Goal: Task Accomplishment & Management: Use online tool/utility

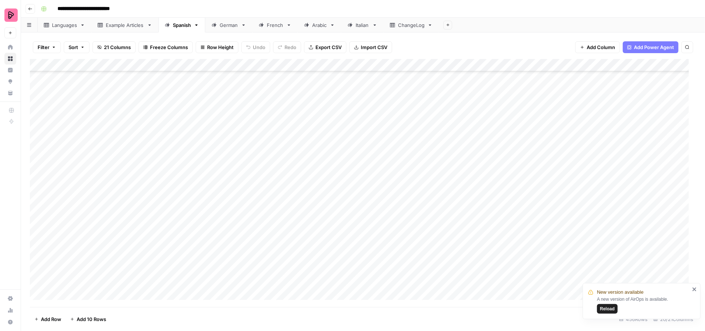
scroll to position [5499, 0]
click at [695, 289] on icon "close" at bounding box center [695, 289] width 4 height 4
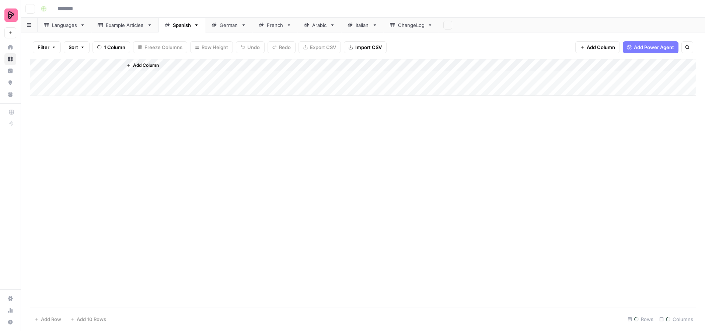
type input "**********"
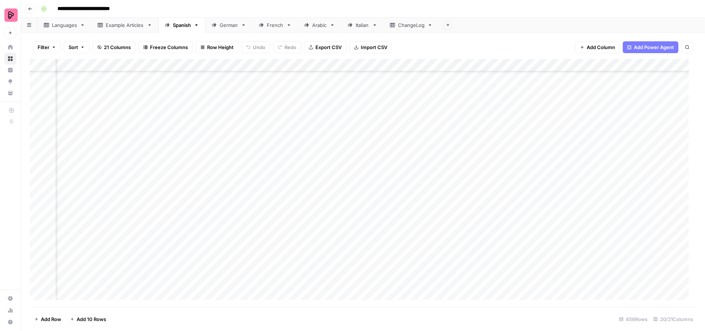
scroll to position [5366, 241]
click at [428, 288] on div "Add Column" at bounding box center [363, 183] width 667 height 248
click at [423, 280] on div "Add Column" at bounding box center [363, 183] width 667 height 248
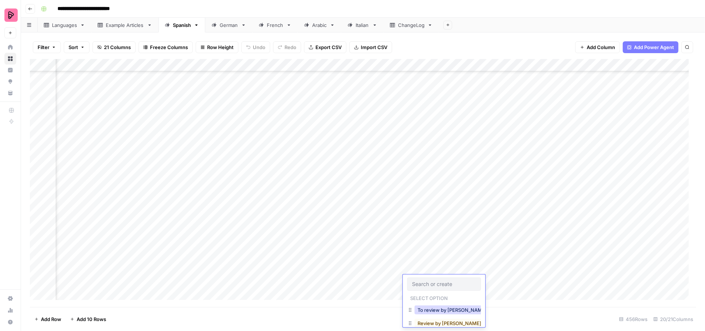
drag, startPoint x: 441, startPoint y: 309, endPoint x: 440, endPoint y: 304, distance: 4.2
click at [441, 309] on button "To review by [PERSON_NAME]" at bounding box center [452, 309] width 75 height 9
click at [424, 267] on div "Add Column" at bounding box center [363, 183] width 667 height 248
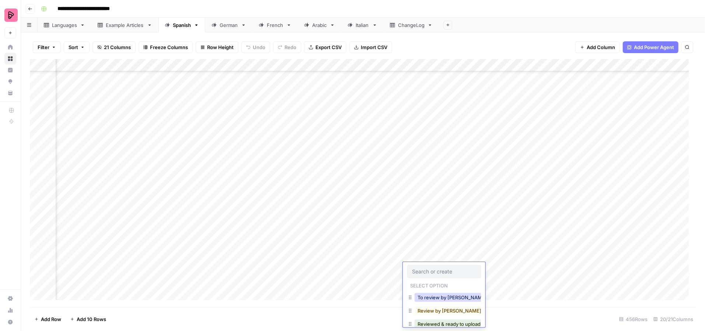
click at [460, 296] on button "To review by [PERSON_NAME]" at bounding box center [452, 297] width 75 height 9
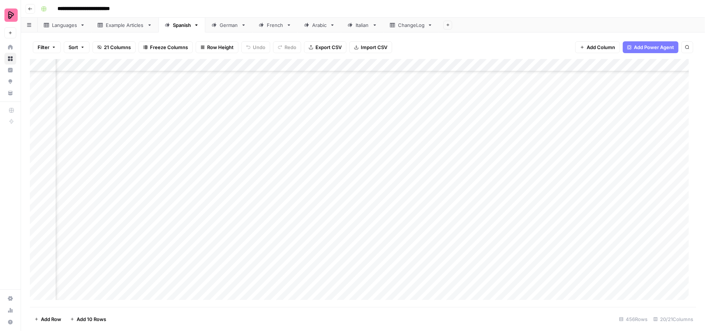
click at [423, 252] on div "Add Column" at bounding box center [363, 183] width 667 height 248
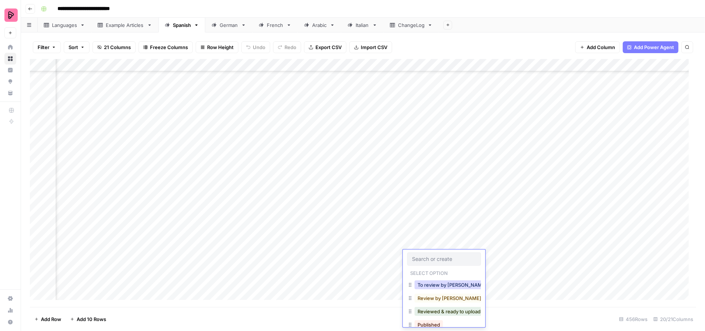
click at [443, 288] on button "To review by [PERSON_NAME]" at bounding box center [452, 284] width 75 height 9
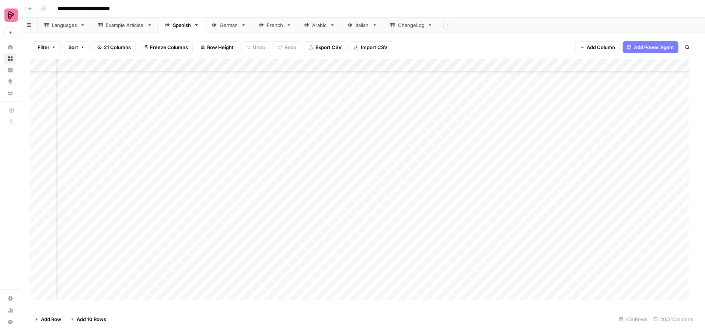
click at [427, 242] on div "Add Column" at bounding box center [363, 183] width 667 height 248
click at [427, 241] on div "Add Column" at bounding box center [363, 183] width 667 height 248
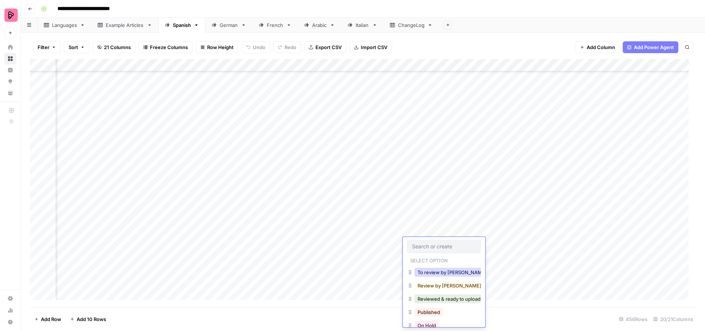
click at [458, 272] on button "To review by [PERSON_NAME]" at bounding box center [452, 272] width 75 height 9
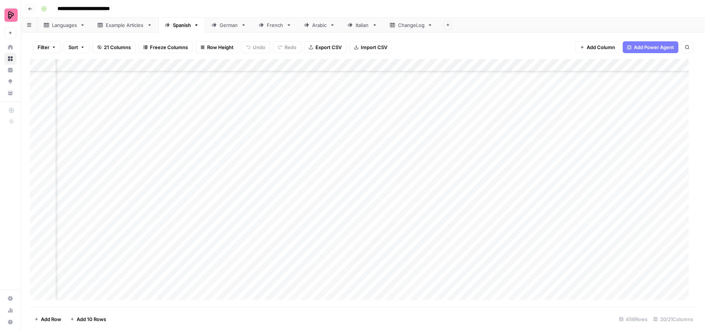
click at [424, 230] on div "Add Column" at bounding box center [363, 183] width 667 height 248
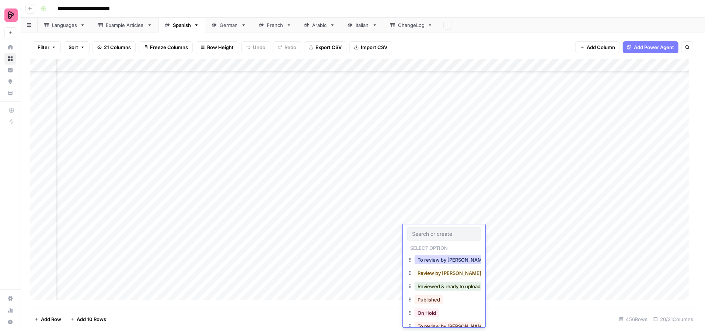
drag, startPoint x: 444, startPoint y: 258, endPoint x: 439, endPoint y: 248, distance: 11.5
click at [444, 258] on button "To review by [PERSON_NAME]" at bounding box center [452, 259] width 75 height 9
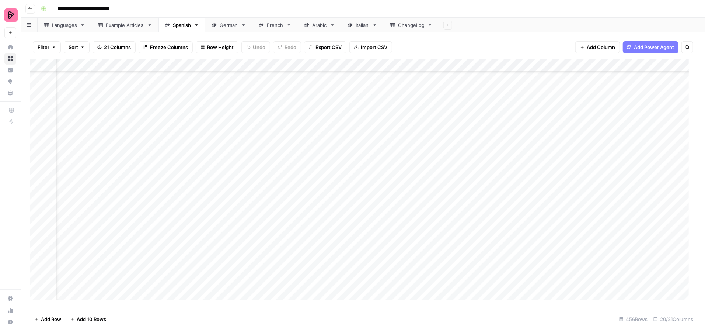
click at [420, 218] on div "Add Column" at bounding box center [363, 183] width 667 height 248
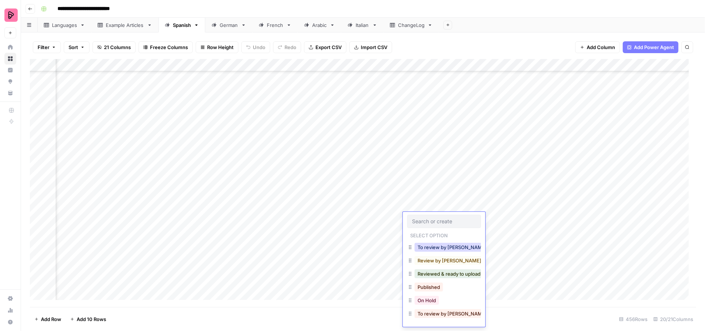
click at [438, 245] on button "To review by [PERSON_NAME]" at bounding box center [452, 247] width 75 height 9
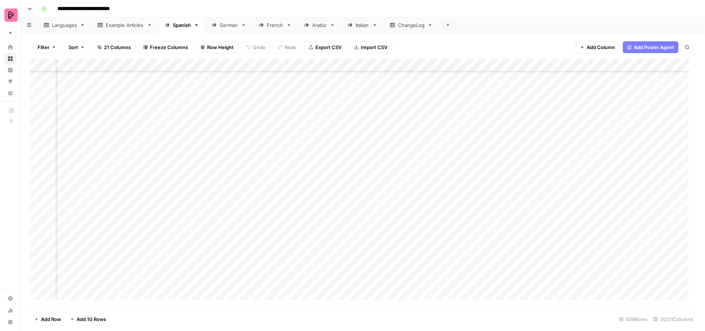
click at [418, 203] on div "Add Column" at bounding box center [363, 183] width 667 height 248
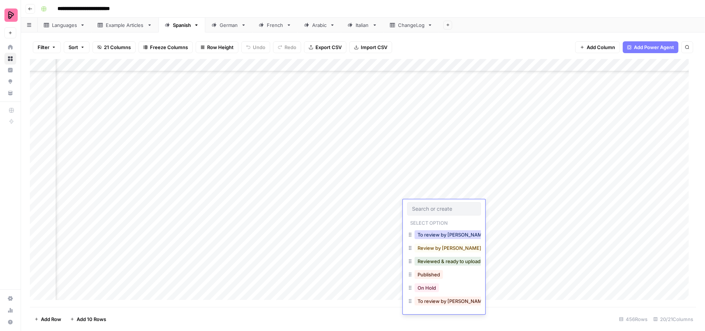
click at [432, 231] on button "To review by [PERSON_NAME]" at bounding box center [452, 234] width 75 height 9
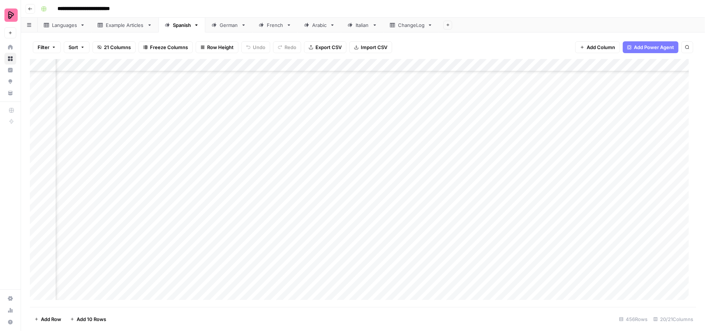
click at [418, 189] on div "Add Column" at bounding box center [363, 183] width 667 height 248
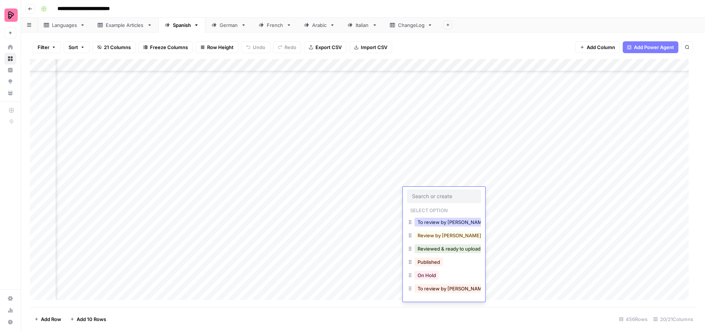
click at [431, 220] on button "To review by [PERSON_NAME]" at bounding box center [452, 221] width 75 height 9
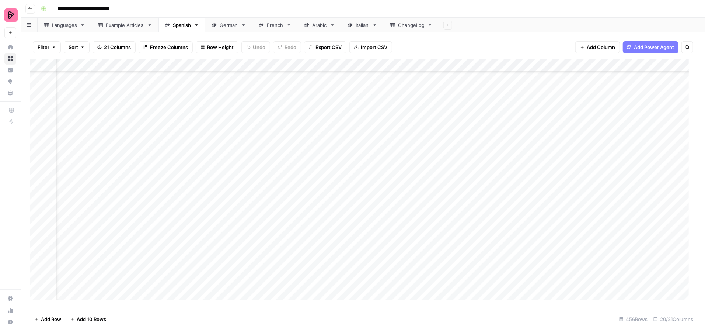
click at [420, 178] on div "Add Column" at bounding box center [363, 183] width 667 height 248
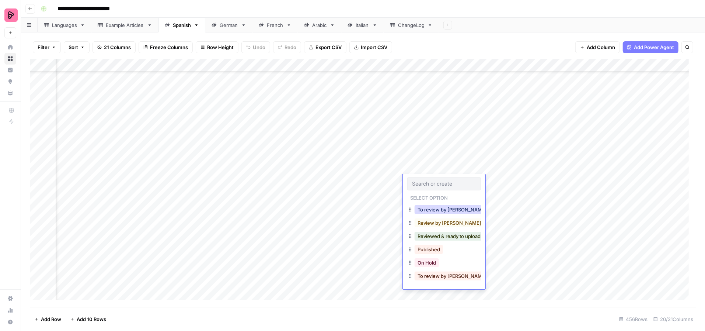
drag, startPoint x: 432, startPoint y: 208, endPoint x: 428, endPoint y: 203, distance: 6.0
click at [432, 208] on button "To review by [PERSON_NAME]" at bounding box center [452, 209] width 75 height 9
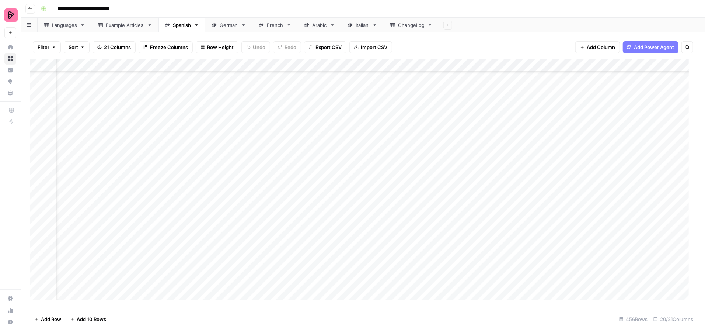
click at [421, 164] on div "Add Column" at bounding box center [363, 183] width 667 height 248
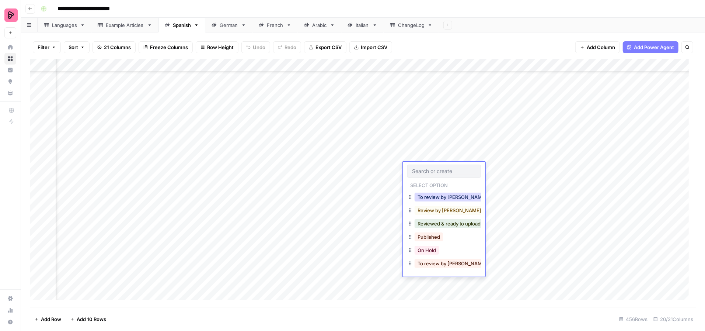
click at [432, 197] on button "To review by [PERSON_NAME]" at bounding box center [452, 196] width 75 height 9
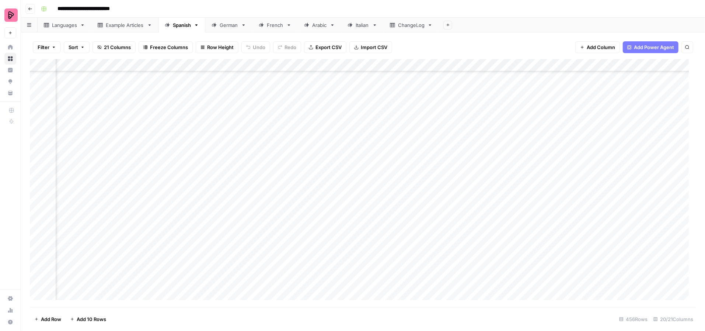
click at [424, 154] on div "Add Column" at bounding box center [363, 183] width 667 height 248
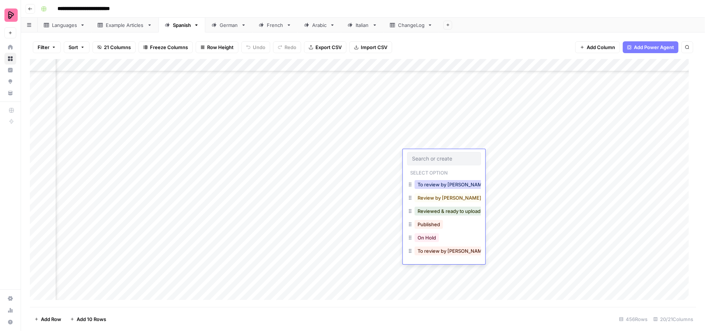
click at [438, 188] on button "To review by [PERSON_NAME]" at bounding box center [452, 184] width 75 height 9
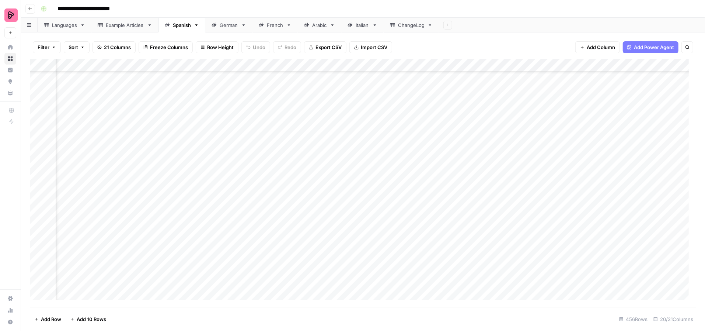
click at [425, 139] on div "Add Column" at bounding box center [363, 183] width 667 height 248
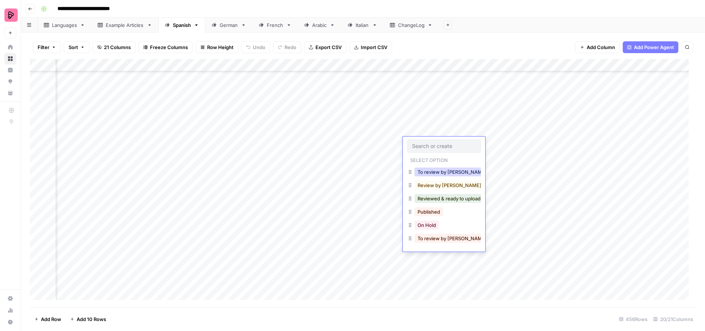
click at [435, 170] on button "To review by [PERSON_NAME]" at bounding box center [452, 171] width 75 height 9
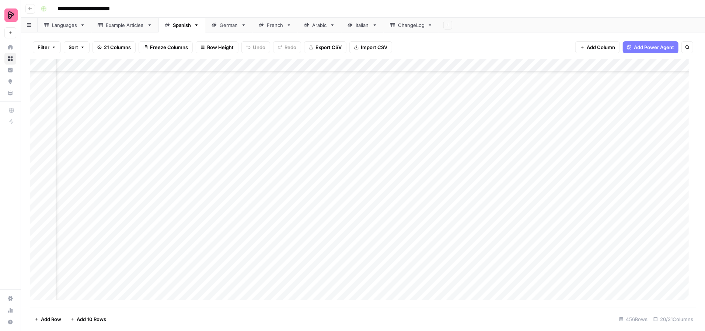
click at [421, 129] on div "Add Column" at bounding box center [363, 183] width 667 height 248
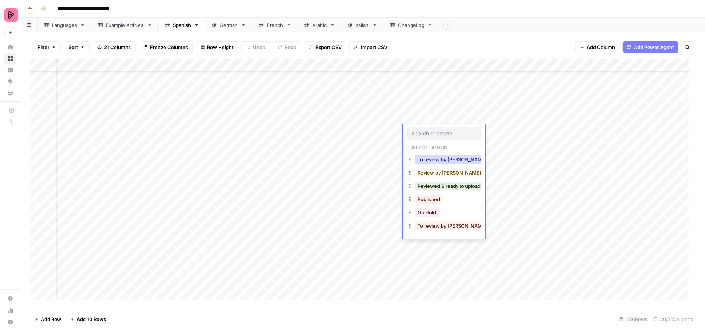
click at [431, 161] on button "To review by [PERSON_NAME]" at bounding box center [452, 159] width 75 height 9
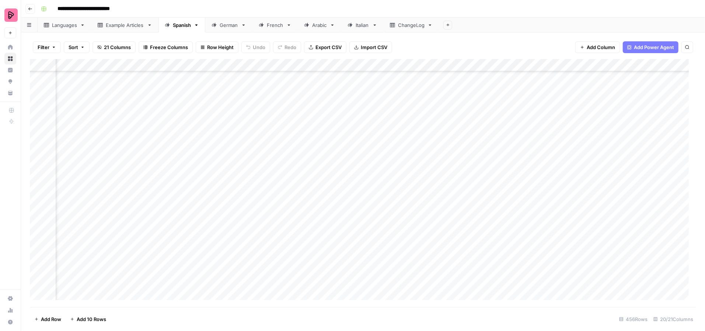
click at [418, 116] on div "Add Column" at bounding box center [363, 183] width 667 height 248
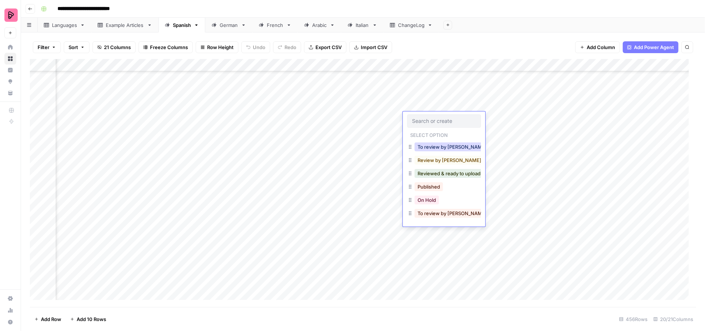
click at [429, 147] on button "To review by [PERSON_NAME]" at bounding box center [452, 146] width 75 height 9
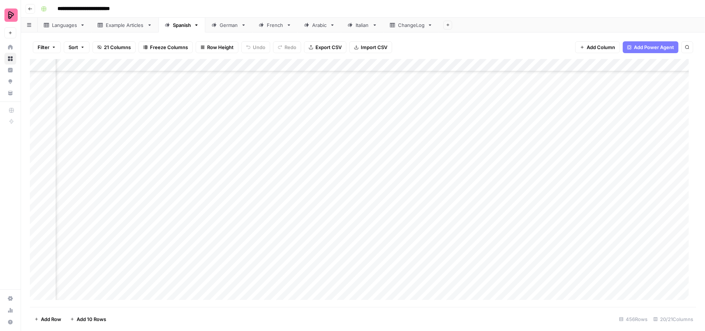
click at [428, 102] on div "Add Column" at bounding box center [363, 183] width 667 height 248
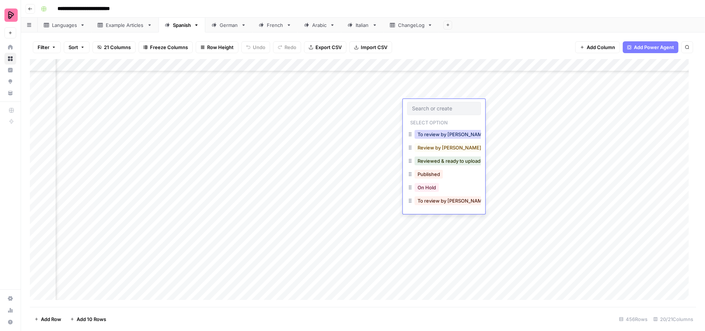
click at [437, 130] on button "To review by [PERSON_NAME]" at bounding box center [452, 134] width 75 height 9
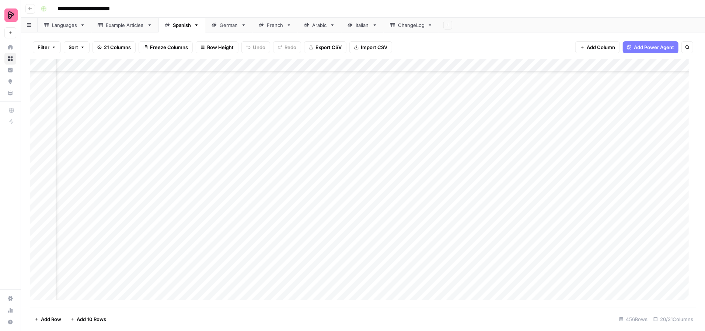
scroll to position [5466, 241]
click at [420, 124] on div "Add Column" at bounding box center [363, 183] width 667 height 248
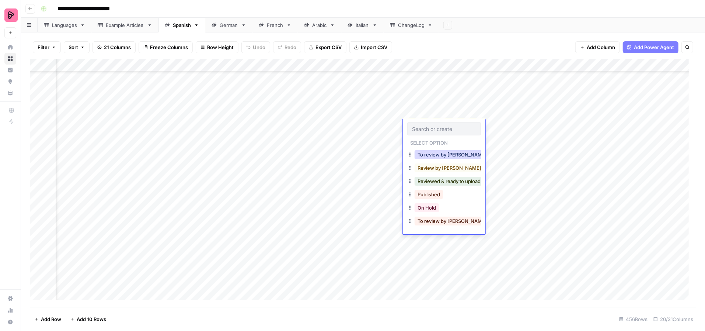
click at [433, 154] on button "To review by [PERSON_NAME]" at bounding box center [452, 154] width 75 height 9
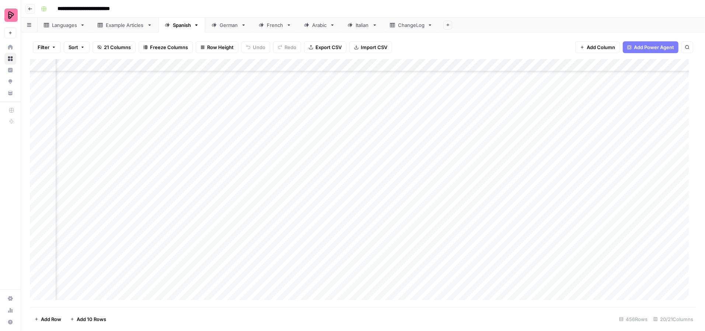
scroll to position [5437, 241]
click at [427, 141] on div "Add Column" at bounding box center [363, 183] width 667 height 248
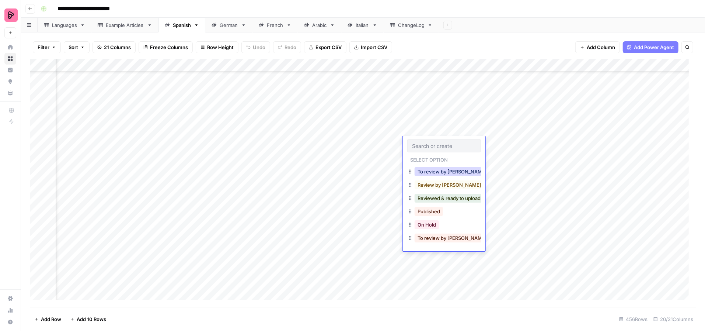
drag, startPoint x: 432, startPoint y: 171, endPoint x: 428, endPoint y: 166, distance: 6.4
click at [432, 171] on button "To review by [PERSON_NAME]" at bounding box center [452, 171] width 75 height 9
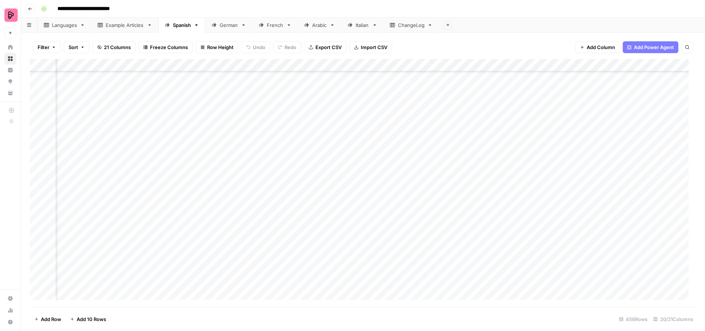
click at [420, 128] on div "Add Column" at bounding box center [363, 183] width 667 height 248
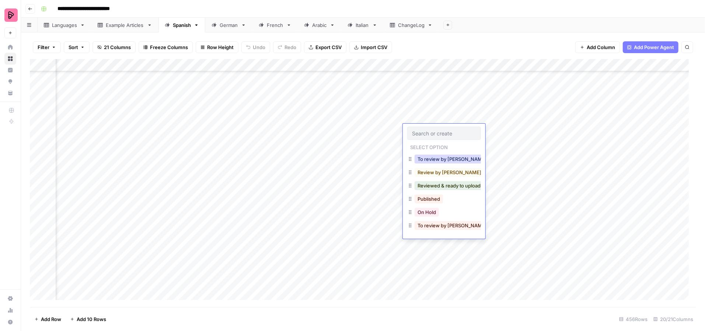
click at [430, 156] on button "To review by [PERSON_NAME]" at bounding box center [452, 158] width 75 height 9
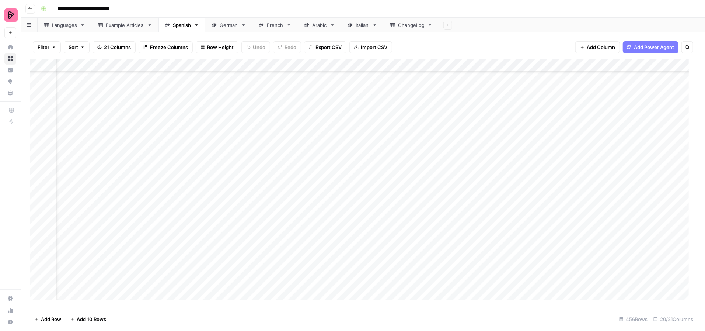
click at [423, 115] on div "Add Column" at bounding box center [363, 183] width 667 height 248
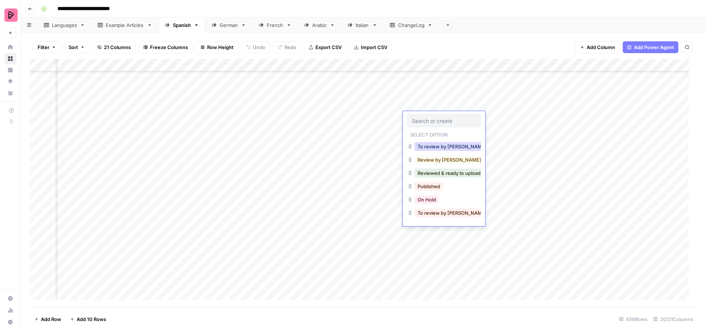
click at [434, 147] on button "To review by [PERSON_NAME]" at bounding box center [452, 146] width 75 height 9
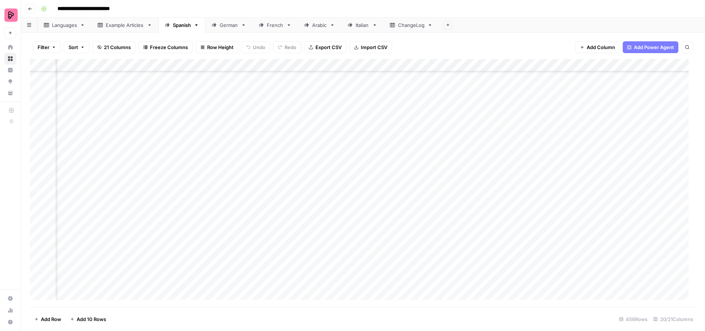
click at [429, 105] on div "Add Column" at bounding box center [363, 183] width 667 height 248
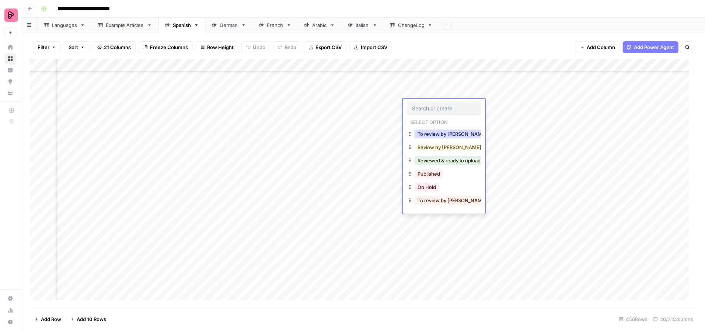
click at [440, 135] on button "To review by [PERSON_NAME]" at bounding box center [452, 133] width 75 height 9
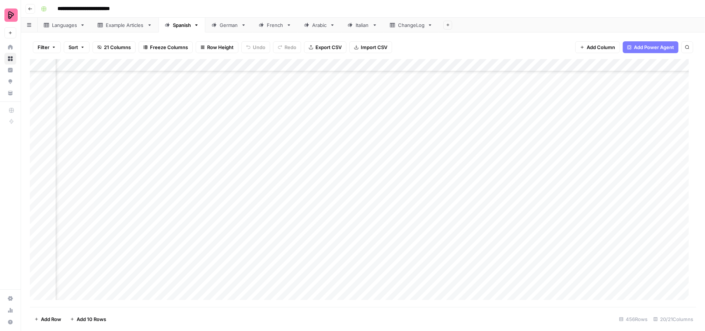
scroll to position [5400, 241]
click at [418, 126] on div "Add Column" at bounding box center [363, 183] width 667 height 248
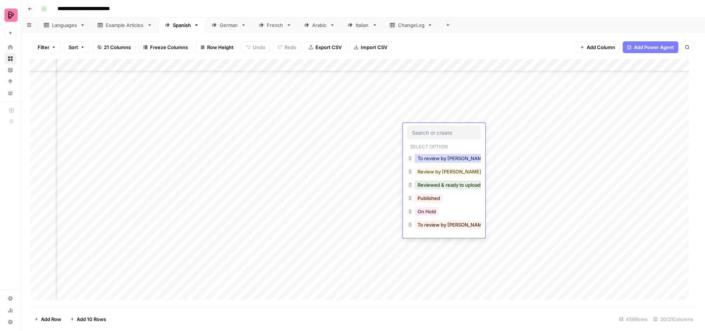
click at [435, 162] on div "To review by [PERSON_NAME]" at bounding box center [452, 158] width 78 height 10
drag, startPoint x: 429, startPoint y: 157, endPoint x: 427, endPoint y: 153, distance: 4.9
click at [429, 157] on button "To review by [PERSON_NAME]" at bounding box center [452, 158] width 75 height 9
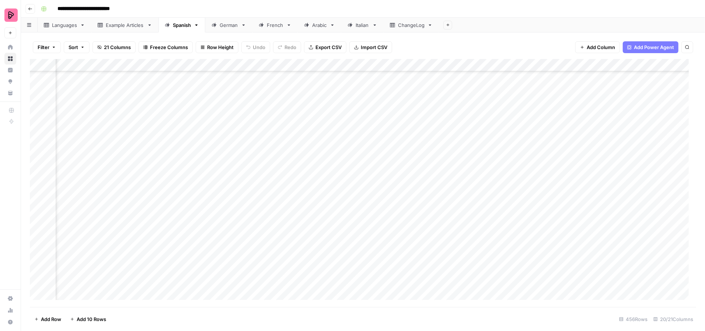
click at [417, 113] on div "Add Column" at bounding box center [363, 183] width 667 height 248
click at [417, 114] on div "Add Column" at bounding box center [363, 183] width 667 height 248
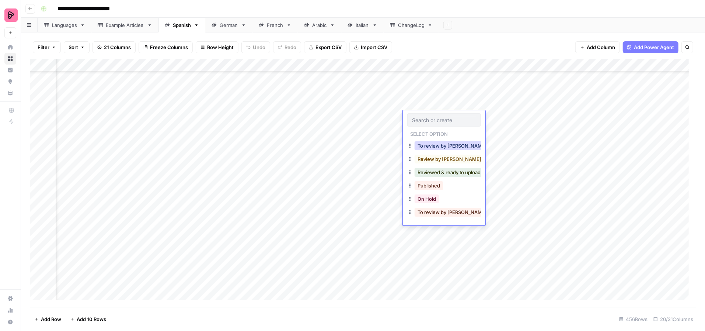
click at [431, 147] on button "To review by [PERSON_NAME]" at bounding box center [452, 145] width 75 height 9
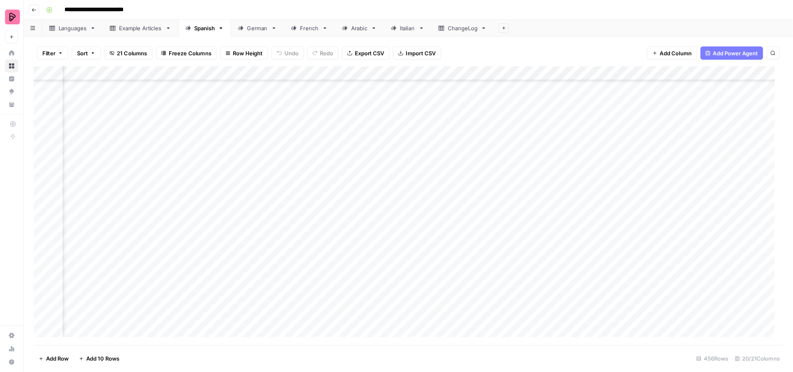
scroll to position [5354, 241]
click at [422, 150] on div "Add Column" at bounding box center [363, 183] width 667 height 248
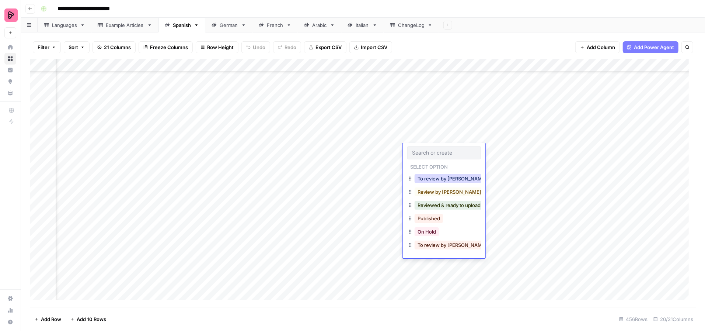
click at [436, 177] on button "To review by [PERSON_NAME]" at bounding box center [452, 178] width 75 height 9
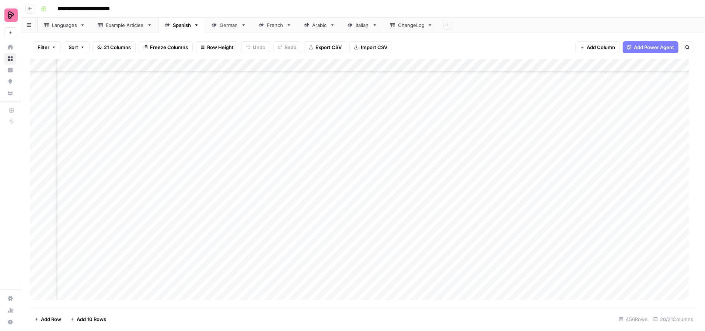
click at [418, 137] on div "Add Column" at bounding box center [363, 183] width 667 height 248
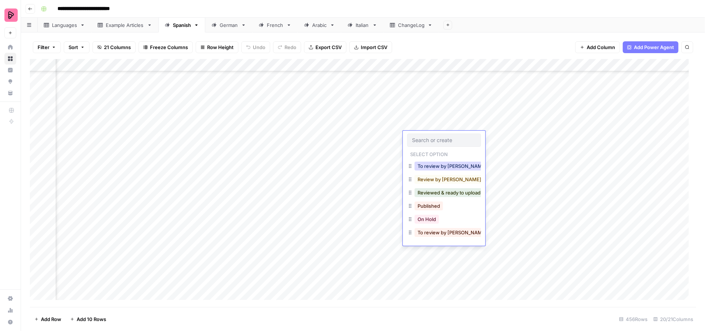
click at [429, 163] on button "To review by [PERSON_NAME]" at bounding box center [452, 165] width 75 height 9
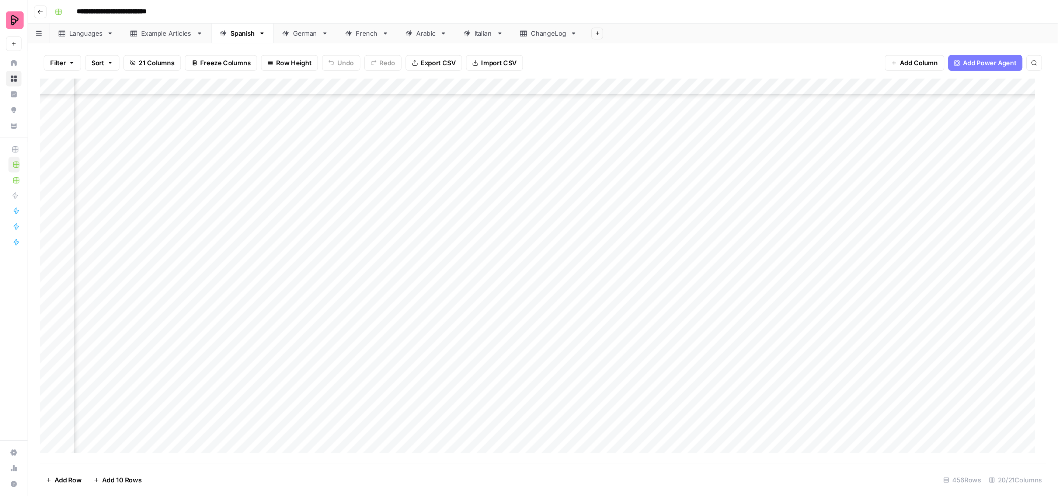
scroll to position [5338, 241]
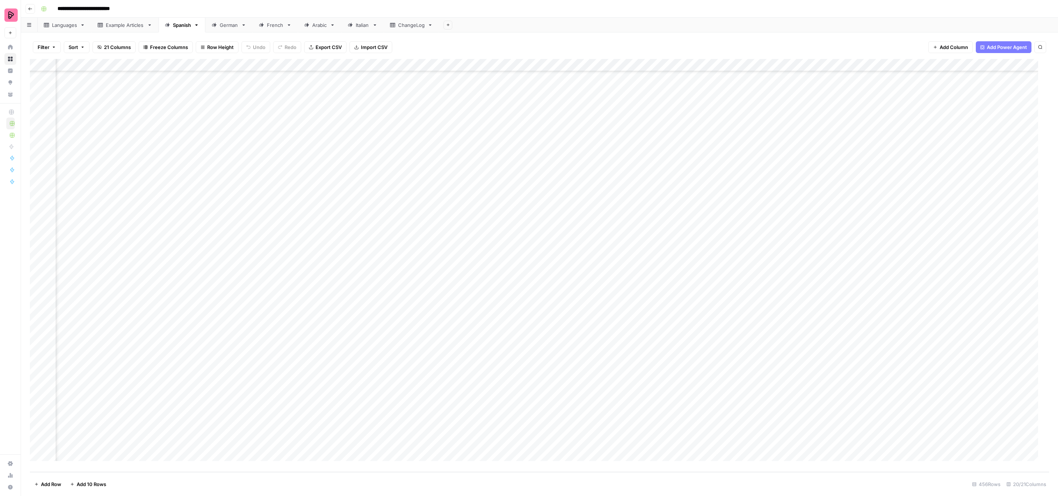
click at [424, 140] on div "Add Column" at bounding box center [539, 265] width 1019 height 413
click at [422, 141] on div "Add Column" at bounding box center [539, 265] width 1019 height 413
click at [435, 170] on button "To review by [PERSON_NAME]" at bounding box center [452, 170] width 75 height 9
